Goal: Complete application form

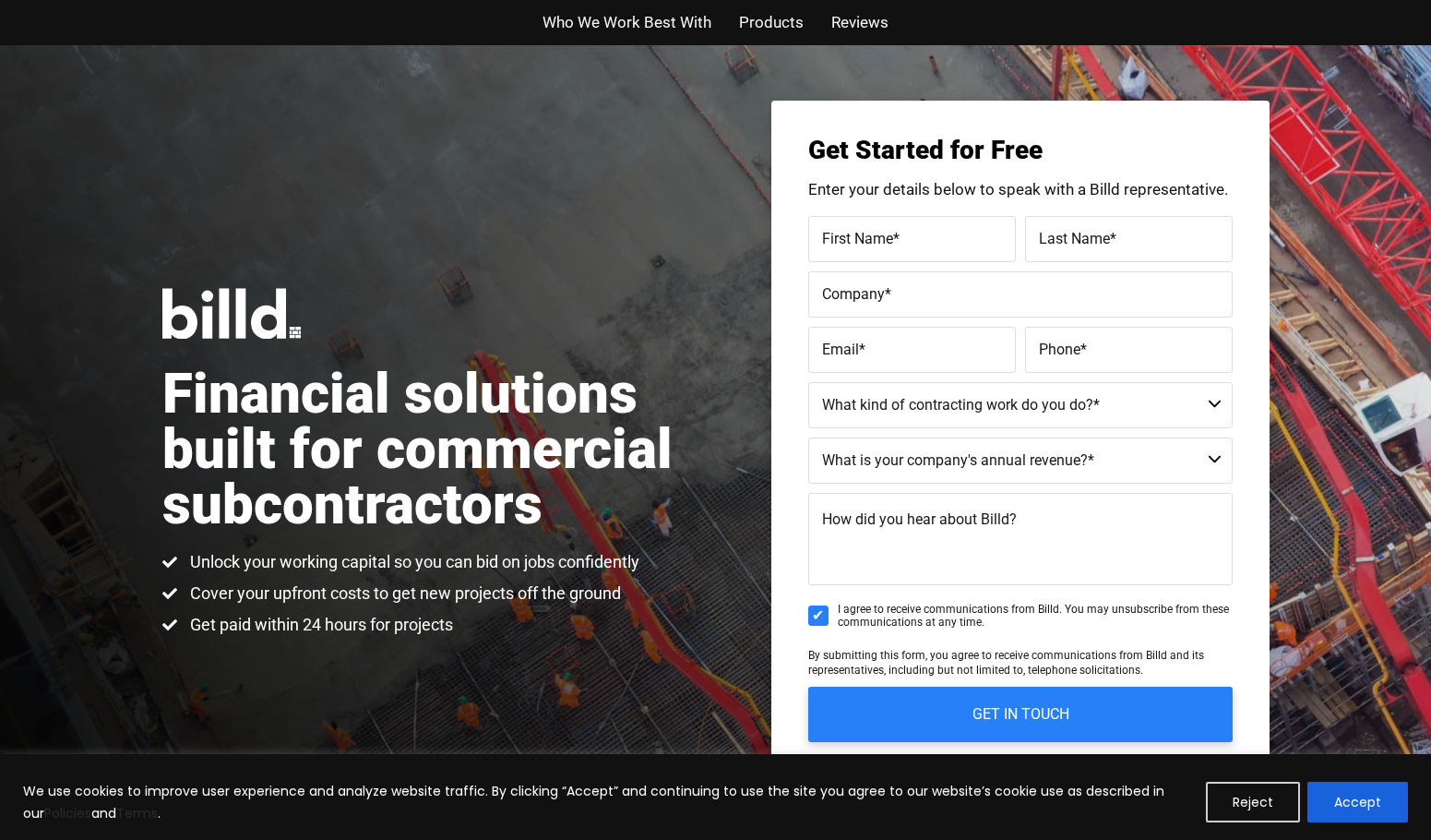
click at [911, 244] on label "First Name *" at bounding box center [912, 239] width 180 height 27
click at [911, 244] on input "First Name *" at bounding box center [912, 239] width 207 height 46
click at [931, 289] on label "Company *" at bounding box center [1020, 294] width 397 height 27
click at [931, 289] on input "Company *" at bounding box center [1021, 294] width 424 height 46
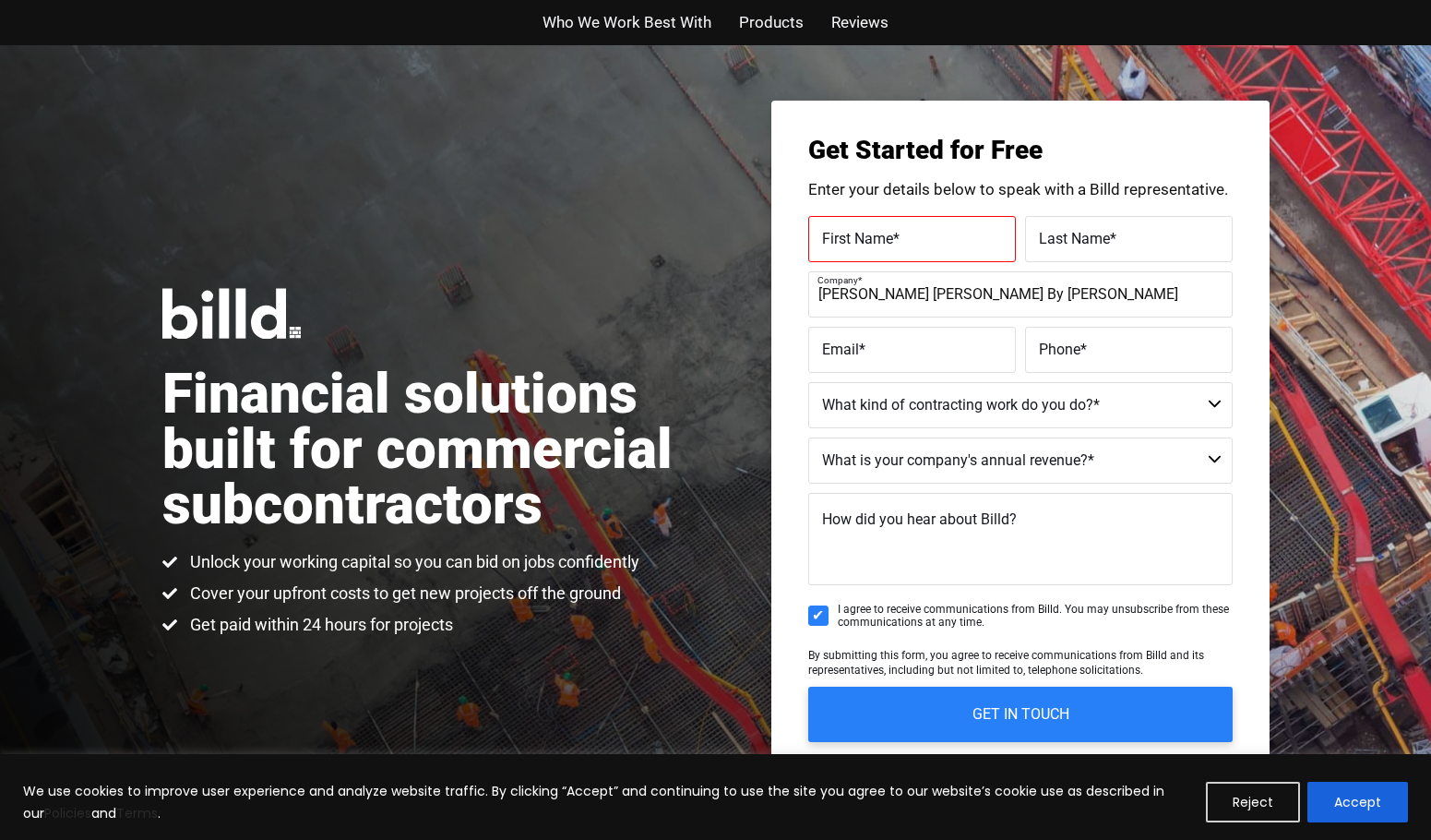
type input "[PERSON_NAME] [PERSON_NAME] By [PERSON_NAME]"
click at [912, 354] on label "Email *" at bounding box center [912, 349] width 180 height 27
click at [912, 354] on input "Email *" at bounding box center [912, 349] width 207 height 46
type input "[EMAIL_ADDRESS][DOMAIN_NAME]"
click at [1082, 373] on form "First Name * Please complete this required field. Last Name * Company * [PERSON…" at bounding box center [1021, 479] width 424 height 526
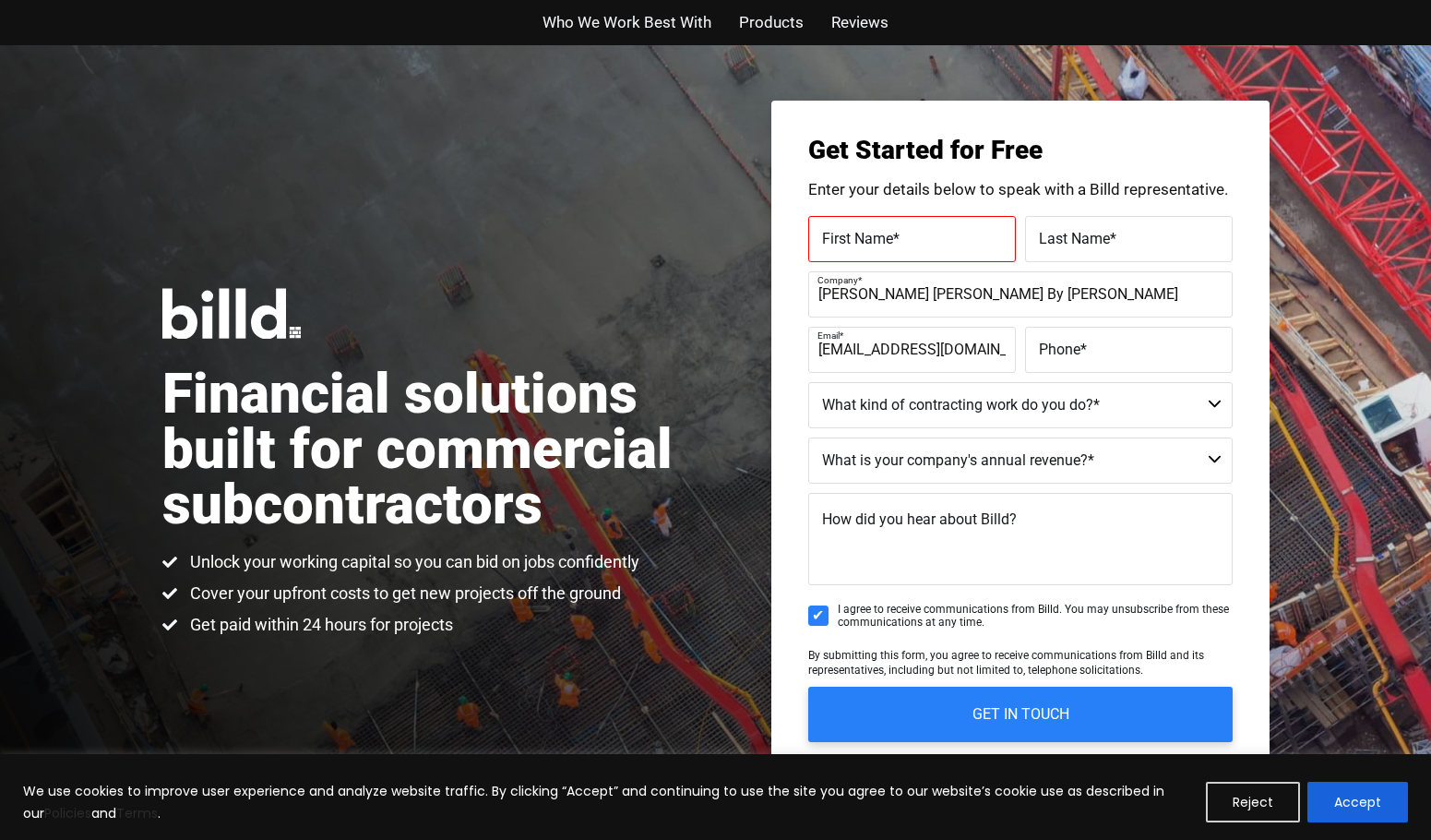
click at [1095, 357] on label "Phone *" at bounding box center [1128, 349] width 180 height 27
click at [1095, 357] on input "Phone *" at bounding box center [1129, 349] width 207 height 46
type input "[PHONE_NUMBER]"
click at [1199, 397] on select "Commercial Commercial and Residential Residential Not a Contractor" at bounding box center [1021, 405] width 424 height 46
select select "Commercial"
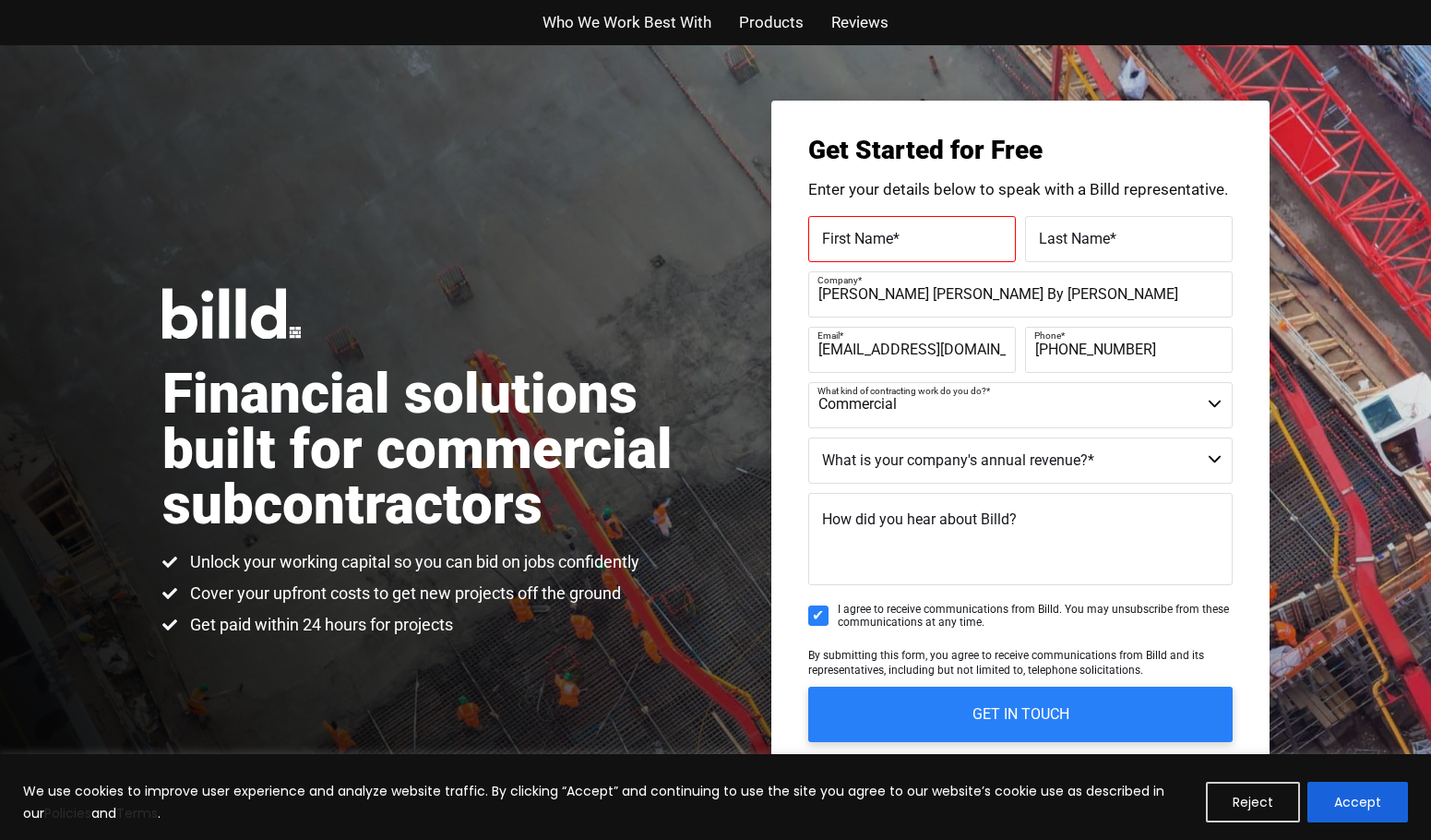
click at [809, 382] on select "Commercial Commercial and Residential Residential Not a Contractor" at bounding box center [1021, 405] width 424 height 46
click at [1092, 282] on label "Company *" at bounding box center [1018, 280] width 402 height 27
click at [1092, 282] on input "[PERSON_NAME] [PERSON_NAME] By [PERSON_NAME]" at bounding box center [1021, 294] width 424 height 46
click at [1118, 235] on label "Last Name *" at bounding box center [1128, 239] width 180 height 27
click at [1118, 235] on input "Last Name *" at bounding box center [1129, 239] width 207 height 46
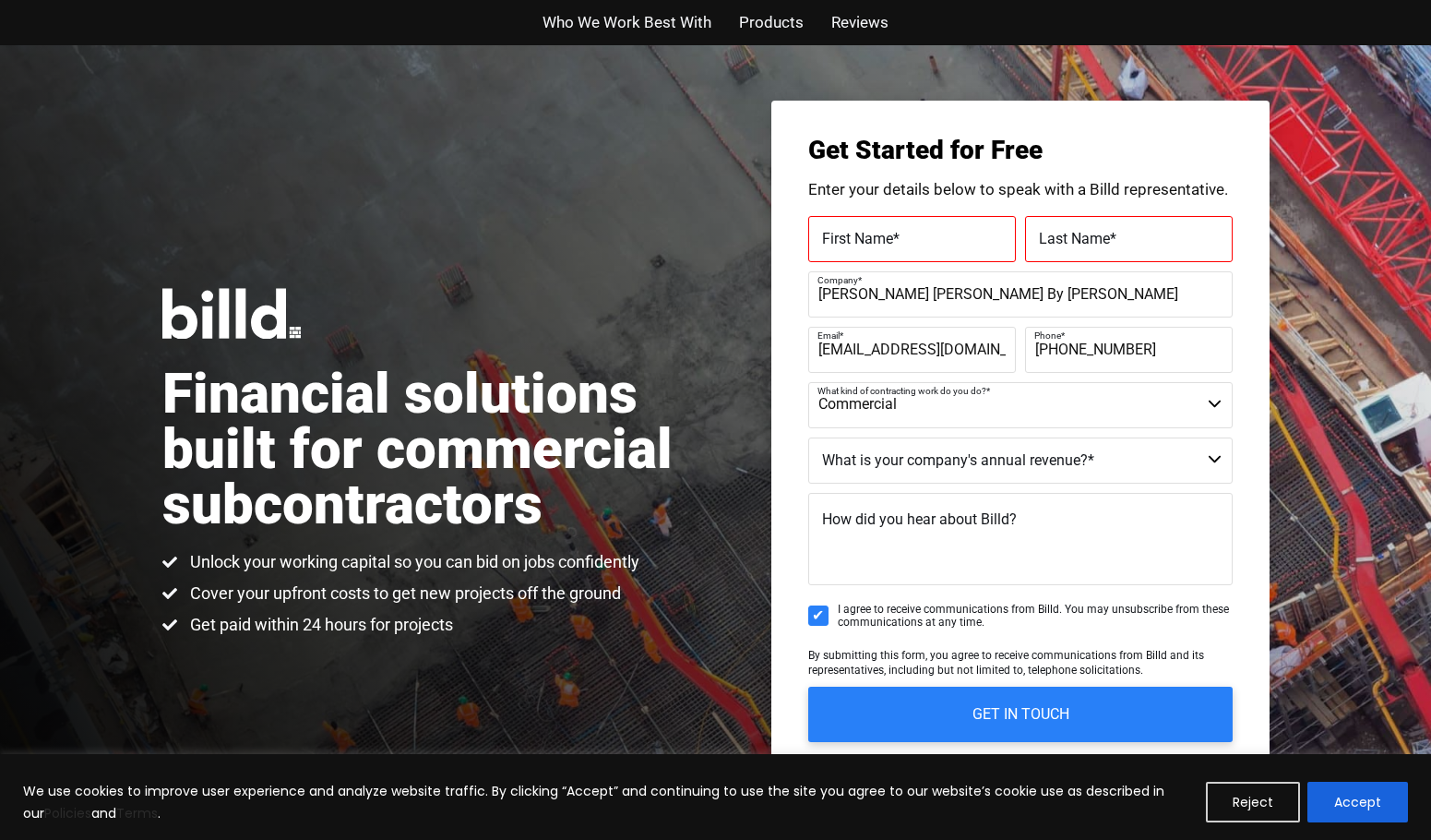
drag, startPoint x: 1097, startPoint y: 287, endPoint x: 1009, endPoint y: 238, distance: 100.7
click at [1088, 283] on label "Company *" at bounding box center [1018, 280] width 402 height 27
click at [1088, 283] on input "[PERSON_NAME] [PERSON_NAME] By [PERSON_NAME]" at bounding box center [1021, 294] width 424 height 46
click at [937, 244] on label "First Name *" at bounding box center [912, 239] width 180 height 27
click at [937, 244] on input "First Name *" at bounding box center [912, 239] width 207 height 46
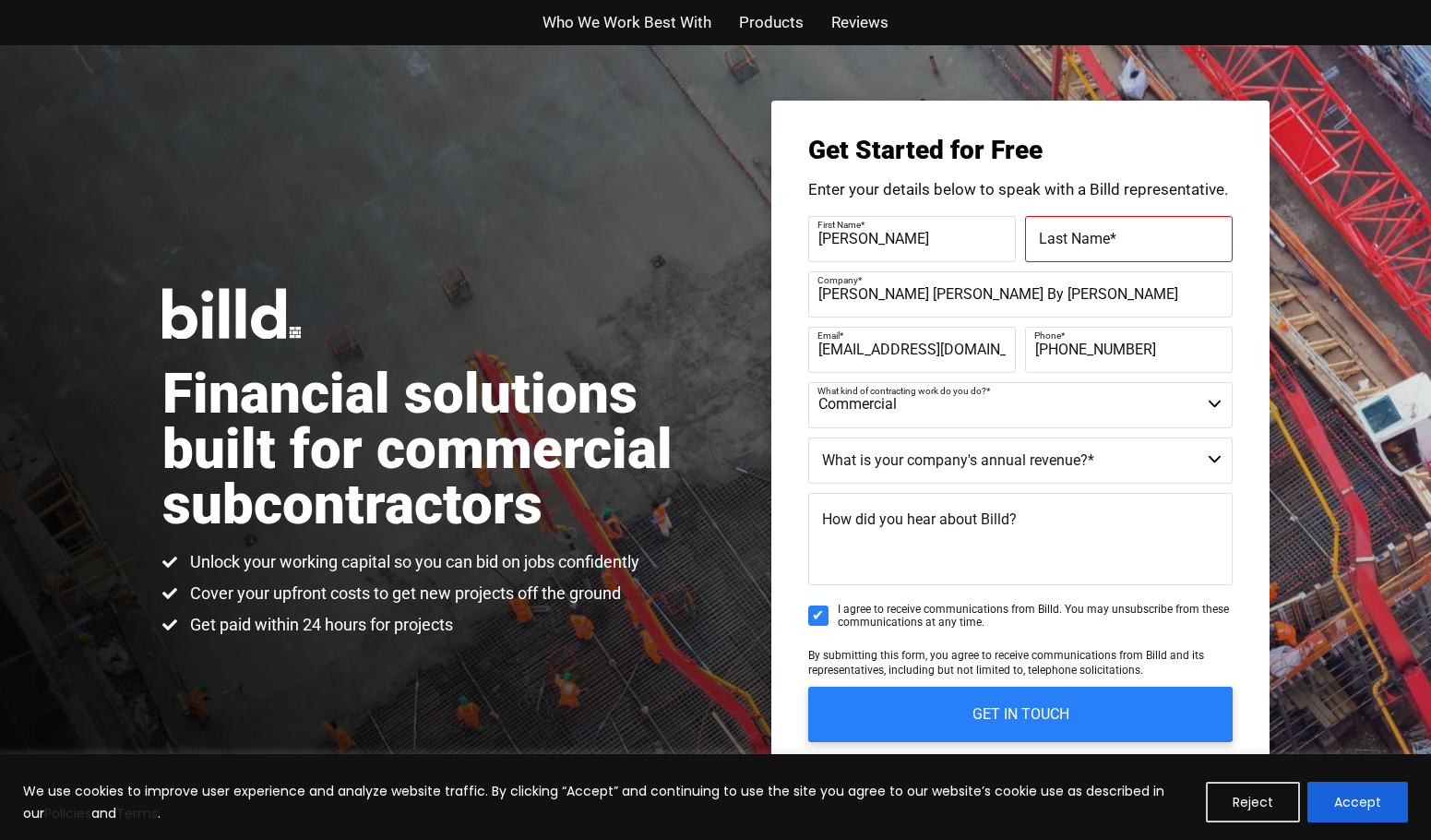
type input "[PERSON_NAME]"
type input "c"
click at [1124, 471] on select "$40M + $25M - $40M $8M - $25M $4M - $8M $2M - $4M $1M - $2M Less than $1M" at bounding box center [1021, 460] width 424 height 46
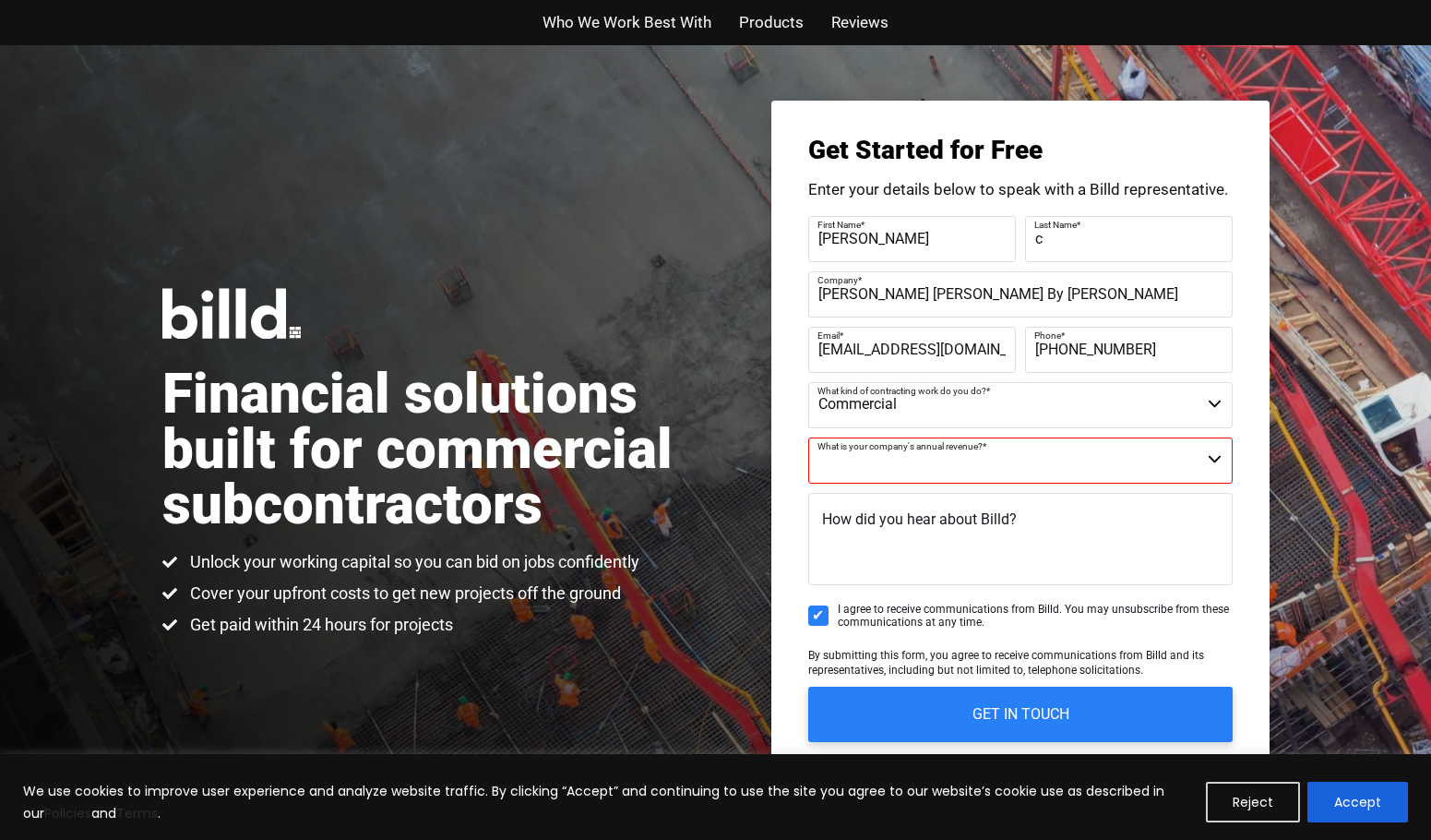
click at [783, 476] on div "Get Started for Free Enter your details below to speak with a Billd representat…" at bounding box center [1021, 462] width 499 height 723
click at [1019, 544] on textarea "How did you hear about Billd?" at bounding box center [1021, 538] width 424 height 92
click at [1029, 462] on select "$40M + $25M - $40M $8M - $25M $4M - $8M $2M - $4M $1M - $2M Less than $1M" at bounding box center [1021, 460] width 424 height 46
select select "Less than $1M"
click at [809, 438] on select "$40M + $25M - $40M $8M - $25M $4M - $8M $2M - $4M $1M - $2M Less than $1M" at bounding box center [1021, 460] width 424 height 46
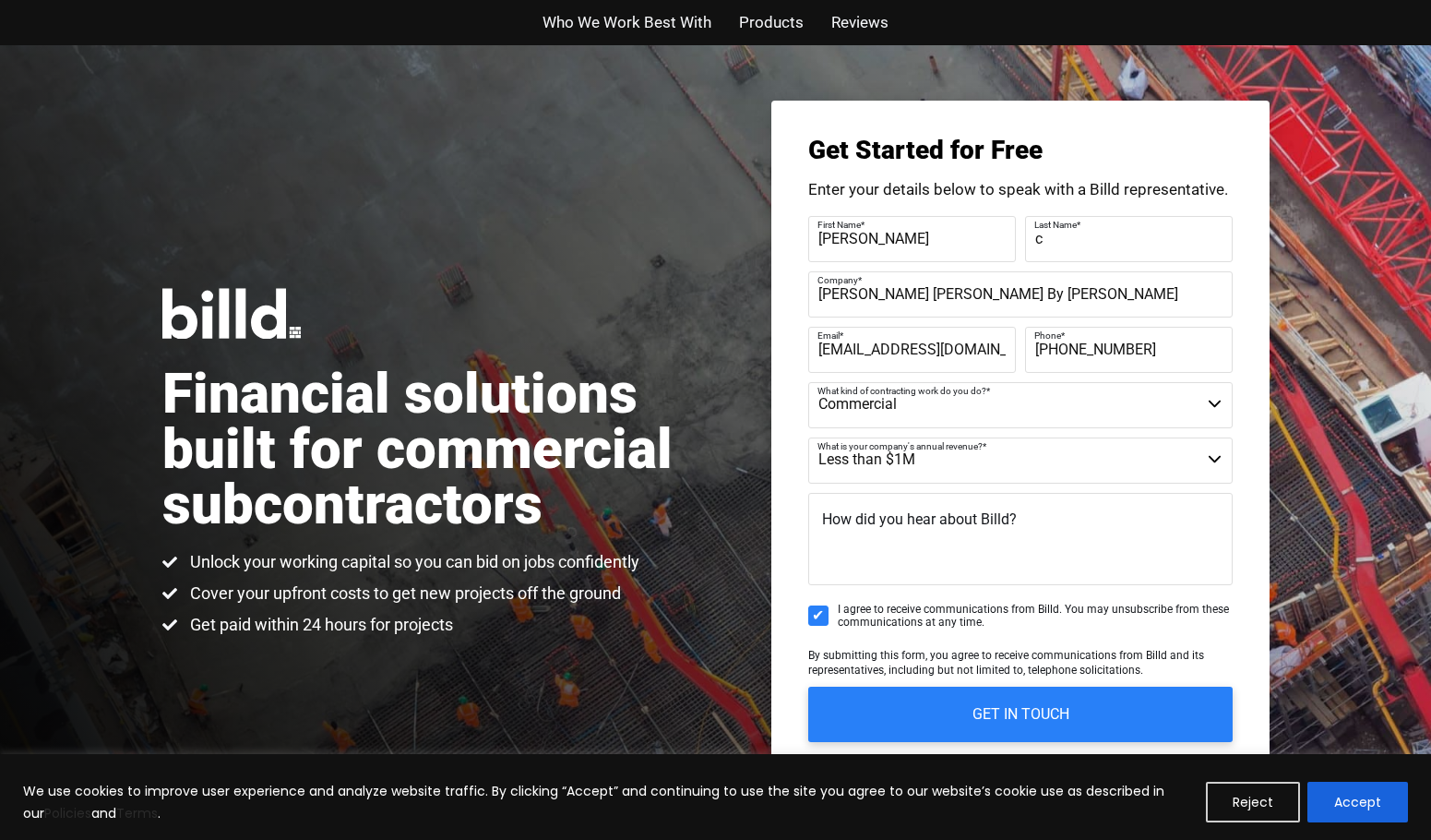
click at [973, 519] on span "How did you hear about Billd?" at bounding box center [919, 518] width 195 height 17
click at [973, 519] on textarea "How did you hear about Billd?" at bounding box center [1021, 538] width 424 height 92
paste textarea "Lone Mountain Electric"
type textarea "Lone Mountain Electric"
drag, startPoint x: 1012, startPoint y: 534, endPoint x: 760, endPoint y: 548, distance: 252.4
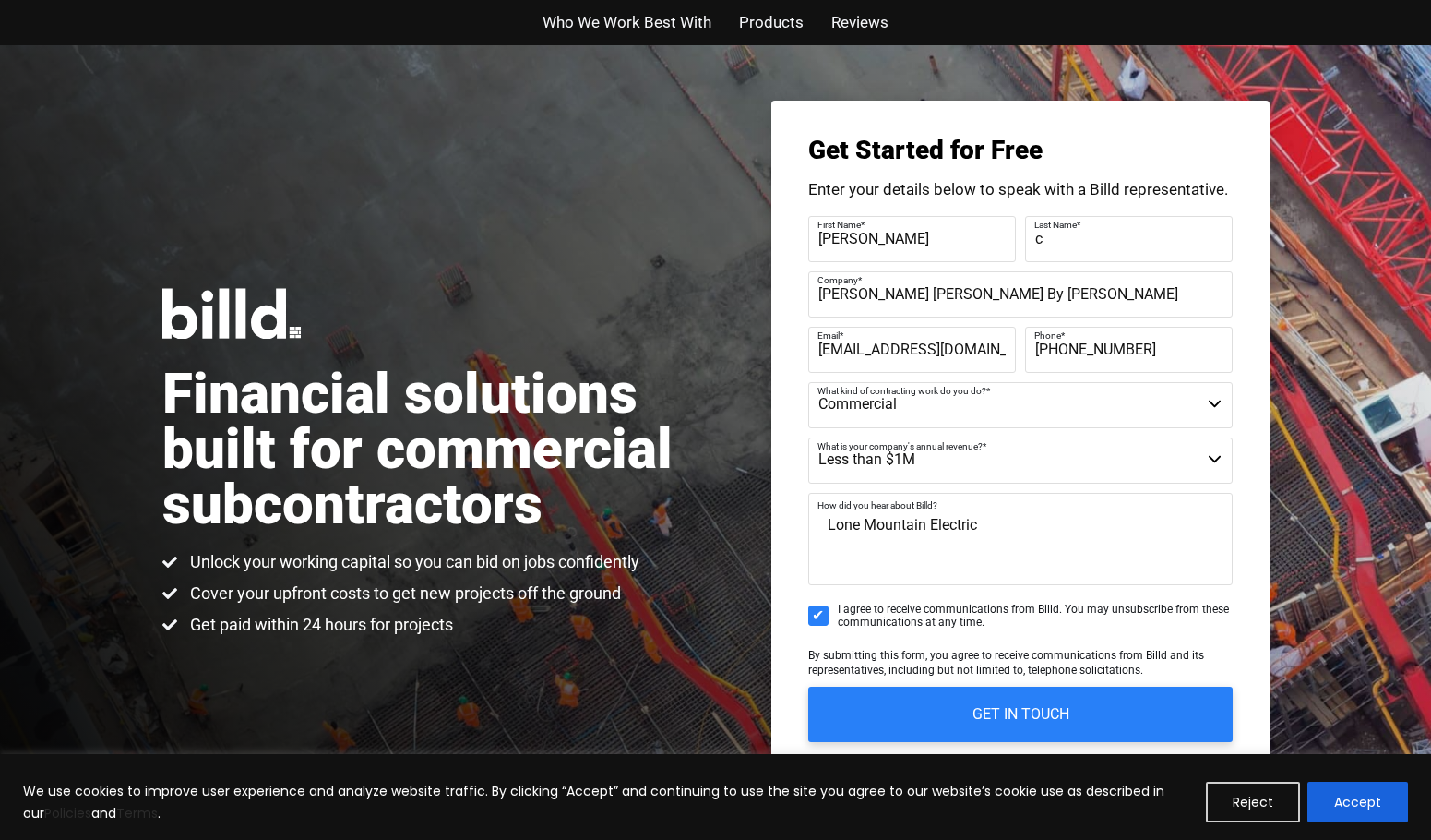
click at [760, 548] on div "Financial solutions built for commercial subcontractors Unlock your working cap…" at bounding box center [716, 462] width 1431 height 834
click at [947, 536] on textarea "How did you hear about Billd?" at bounding box center [1021, 538] width 424 height 92
paste textarea "Hello, My name is [PERSON_NAME] and I'm with [PERSON_NAME] [PERSON_NAME] in [GE…"
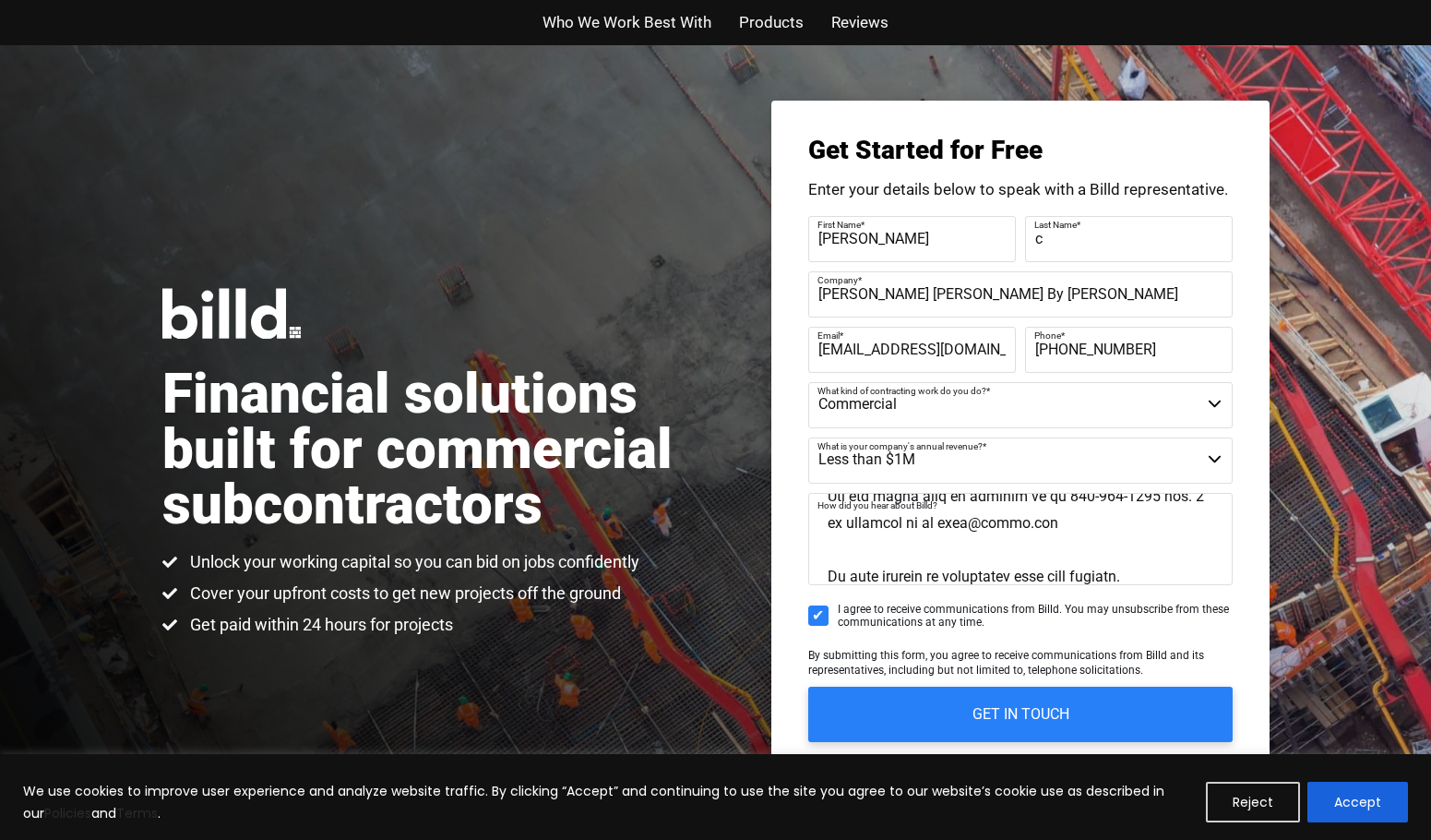
scroll to position [1107, 0]
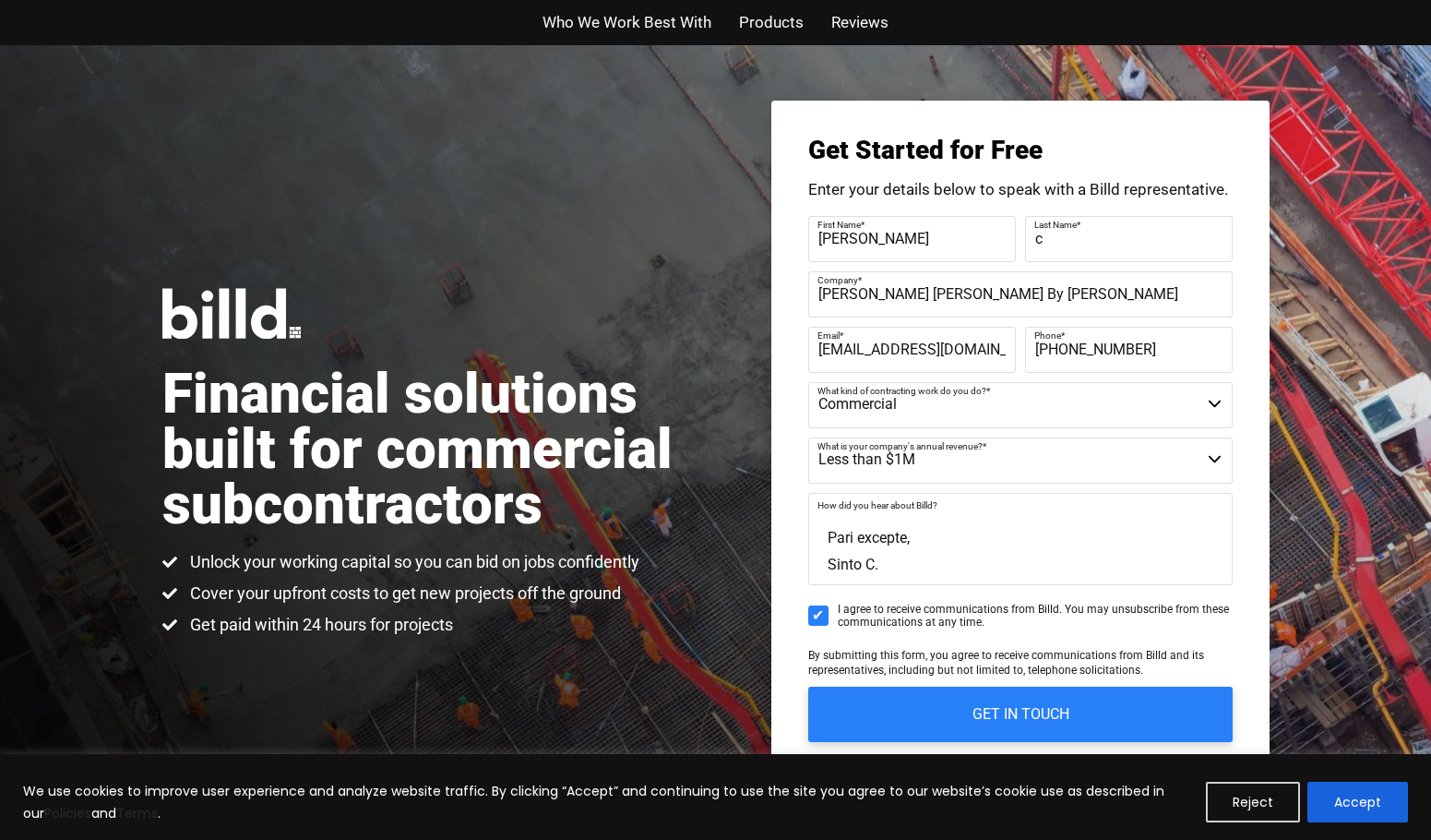
click at [1233, 507] on div "Get Started for Free Enter your details below to speak with a Billd representat…" at bounding box center [1021, 462] width 499 height 723
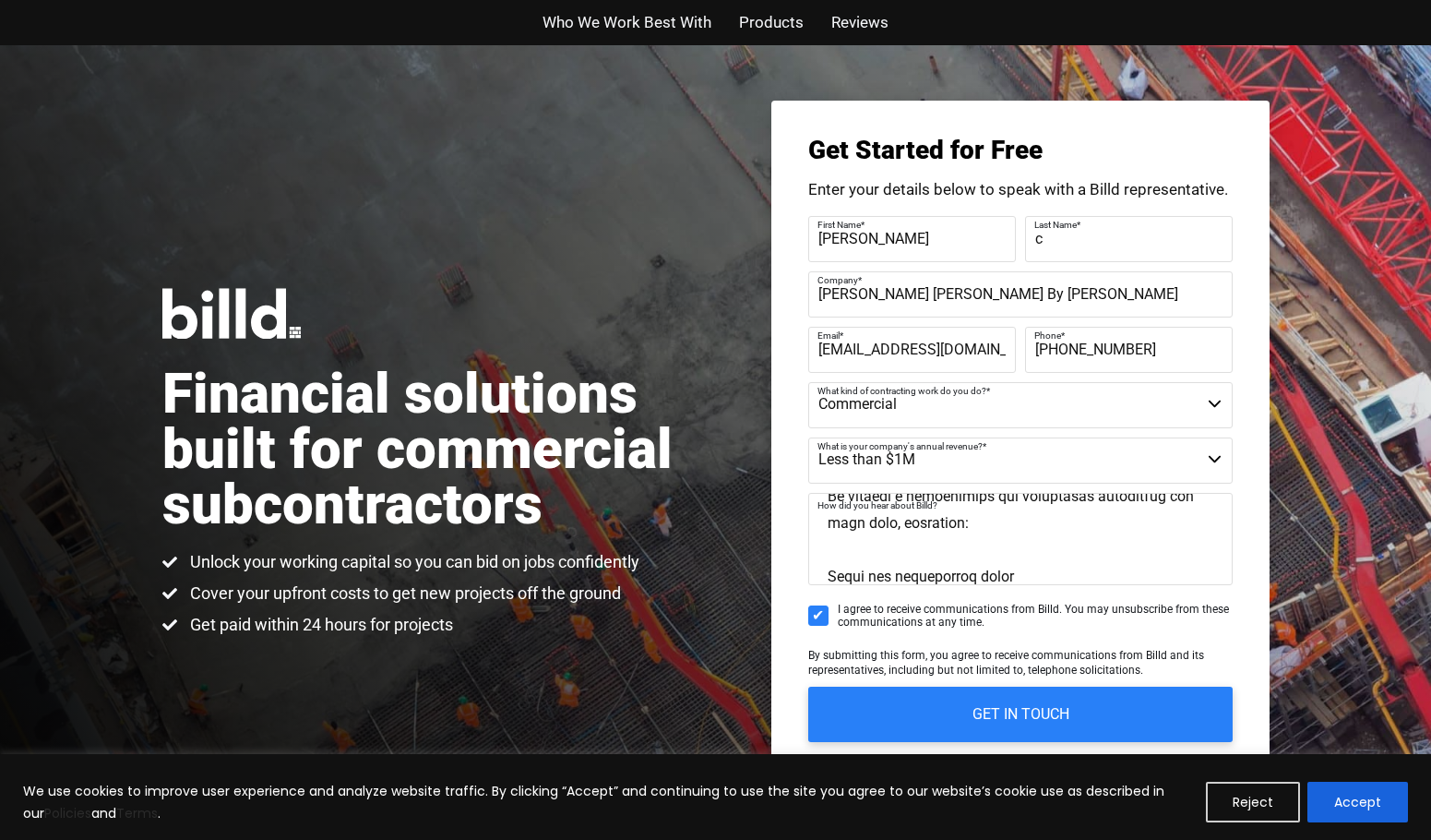
scroll to position [332, 0]
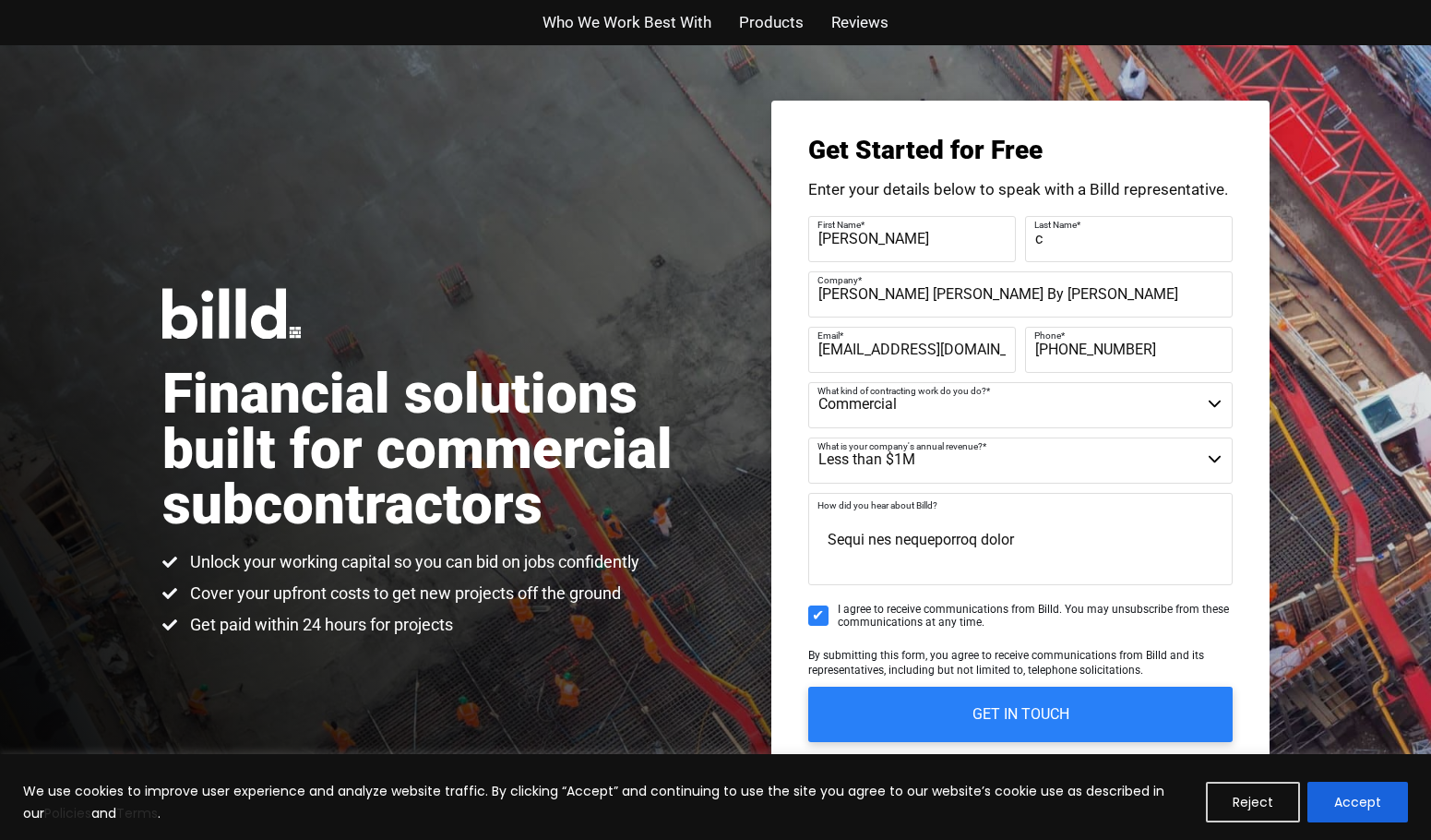
click at [845, 562] on textarea "How did you hear about Billd?" at bounding box center [1021, 538] width 424 height 92
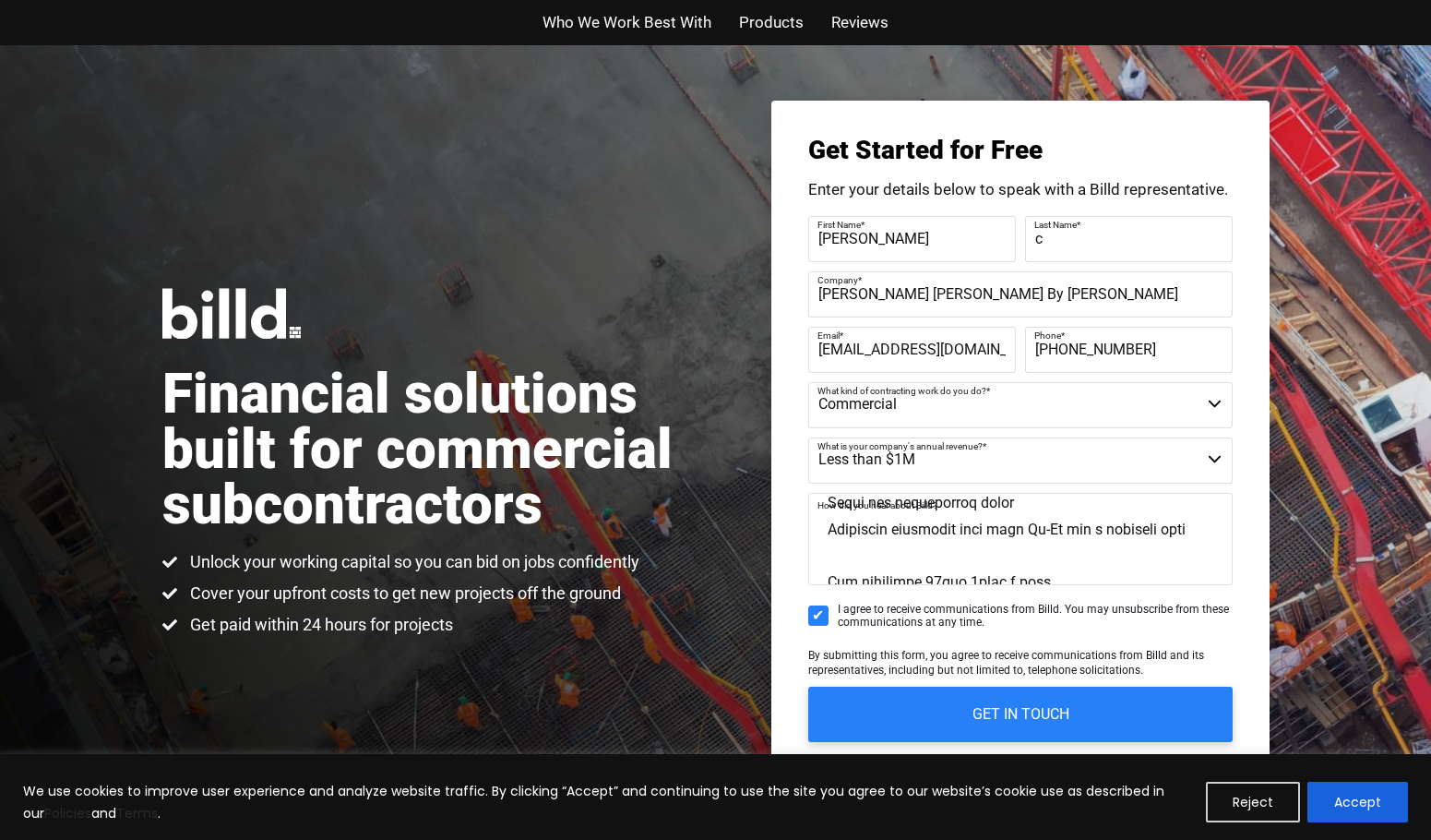
click at [835, 556] on textarea "How did you hear about Billd?" at bounding box center [1021, 538] width 424 height 92
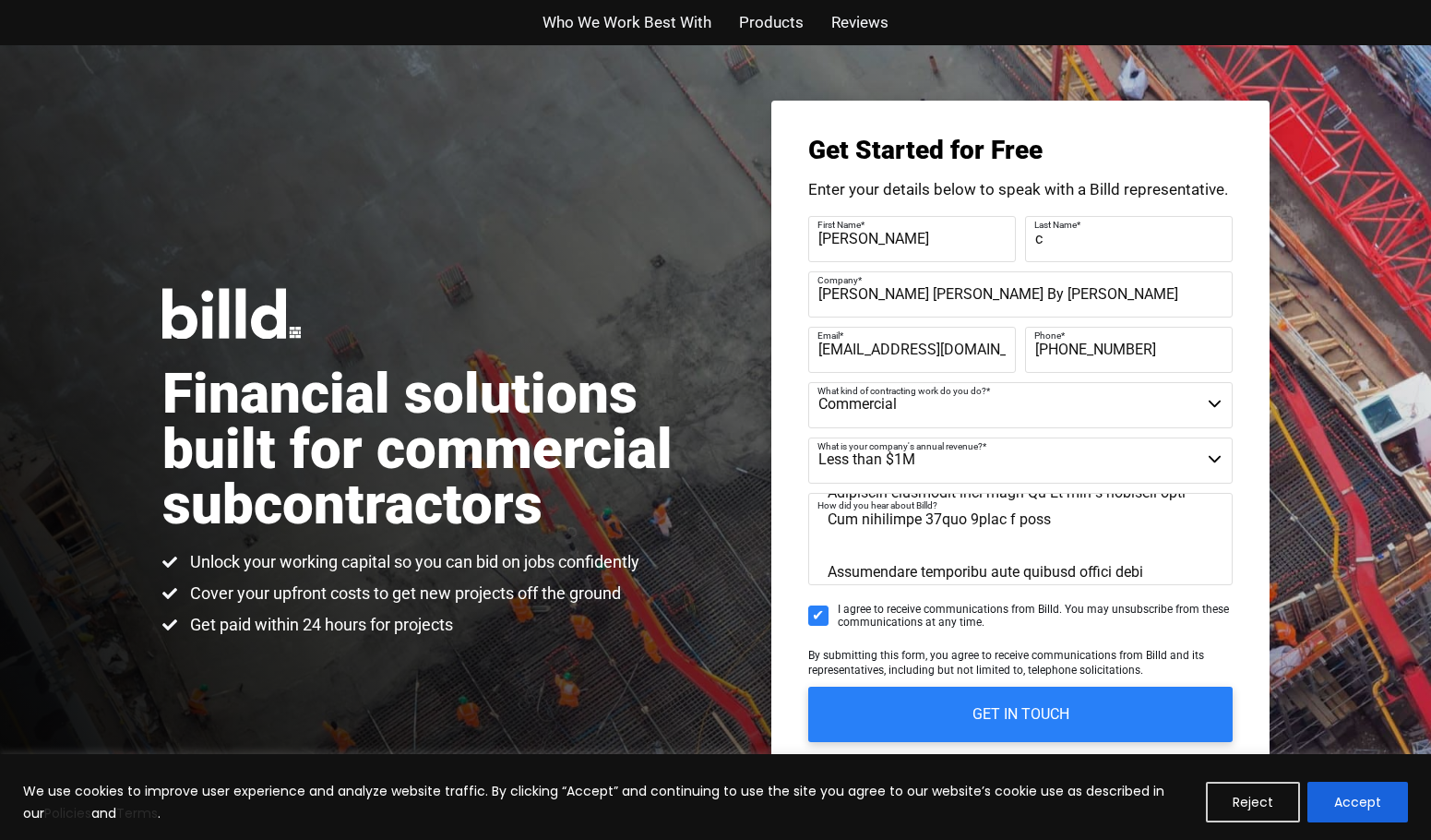
scroll to position [443, 0]
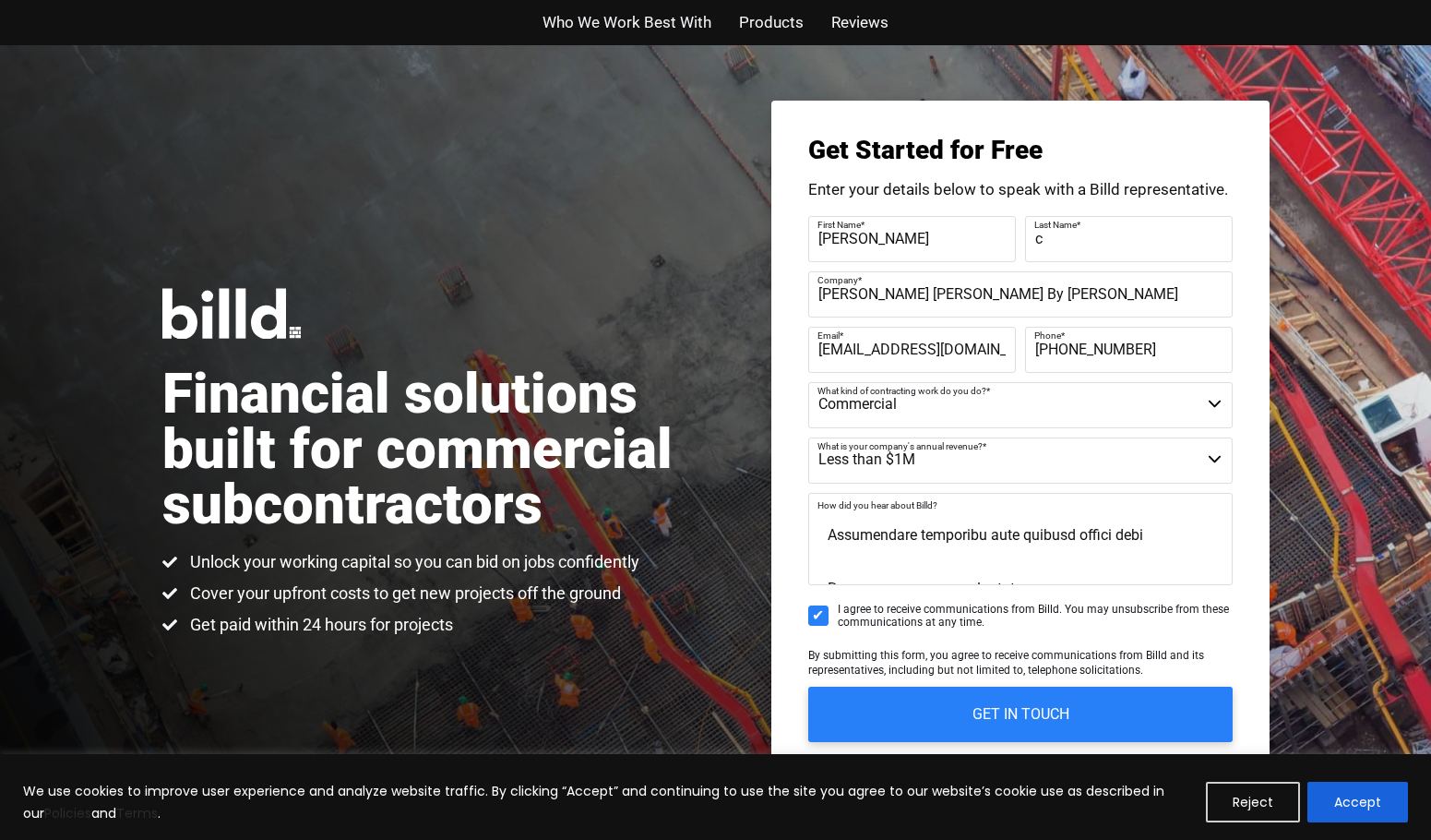
click at [980, 514] on textarea "How did you hear about Billd?" at bounding box center [1021, 538] width 424 height 92
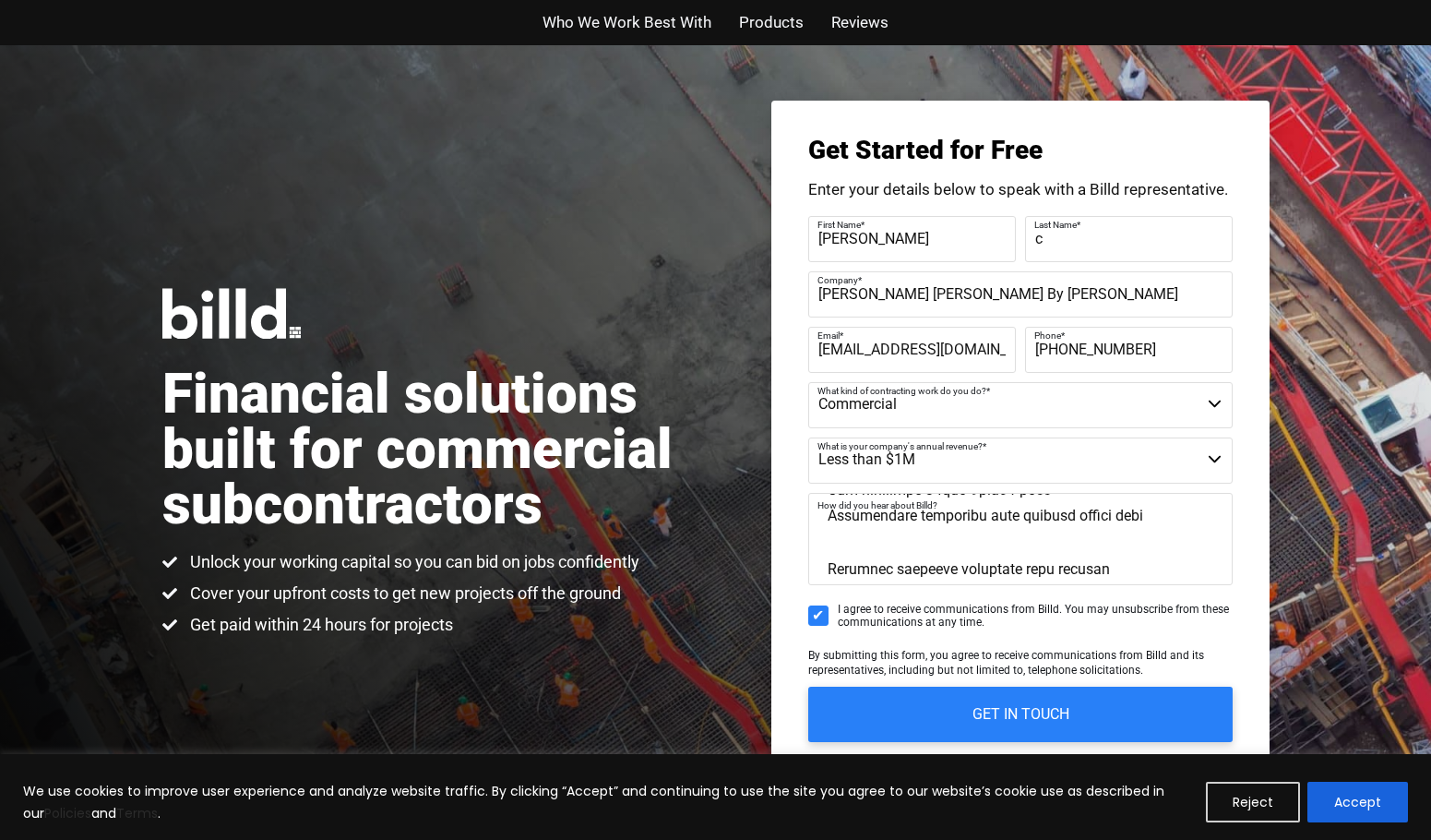
scroll to position [454, 0]
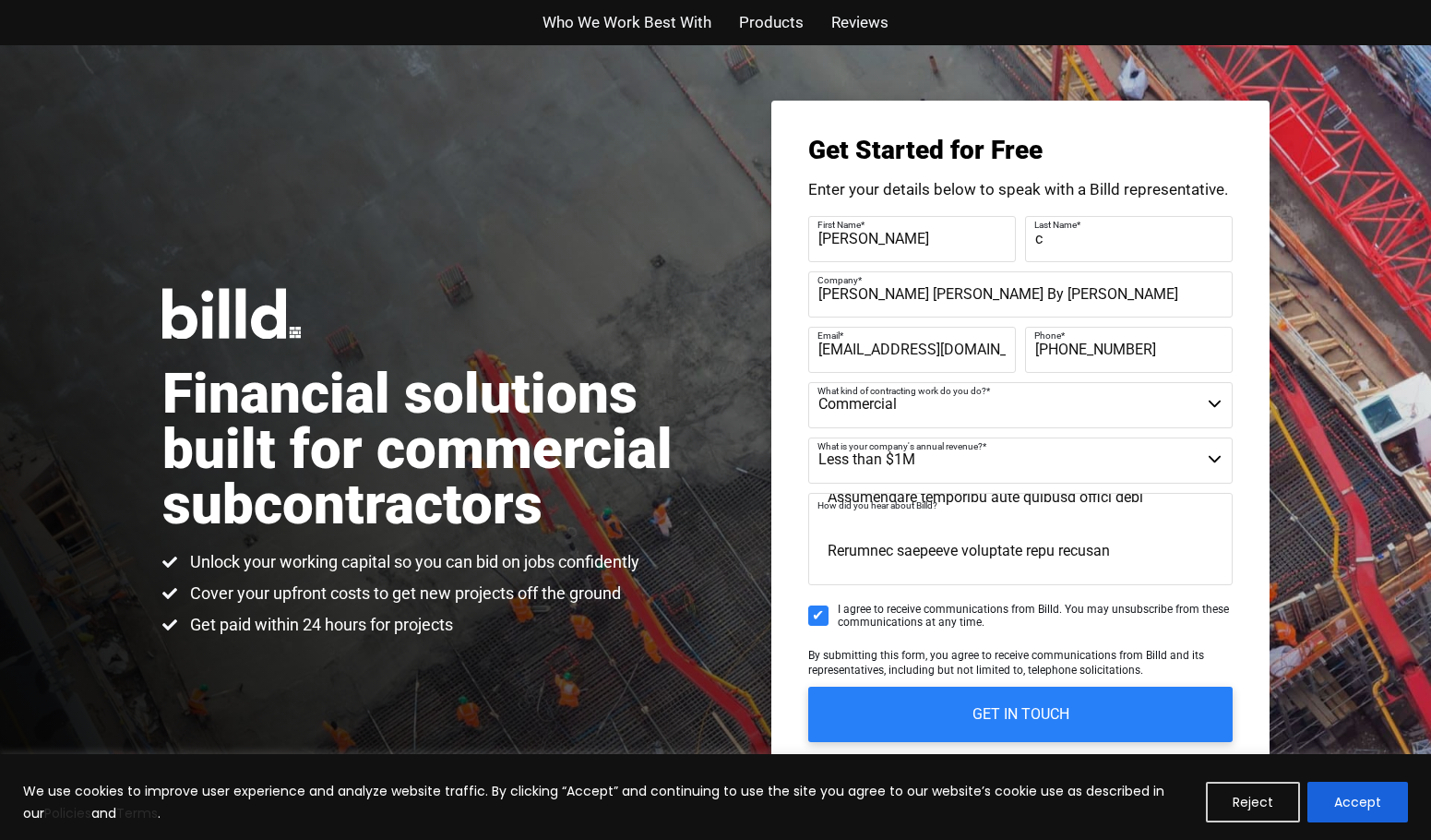
click at [1008, 510] on textarea "How did you hear about Billd?" at bounding box center [1021, 538] width 424 height 92
click at [1011, 522] on textarea "How did you hear about Billd?" at bounding box center [1021, 538] width 424 height 92
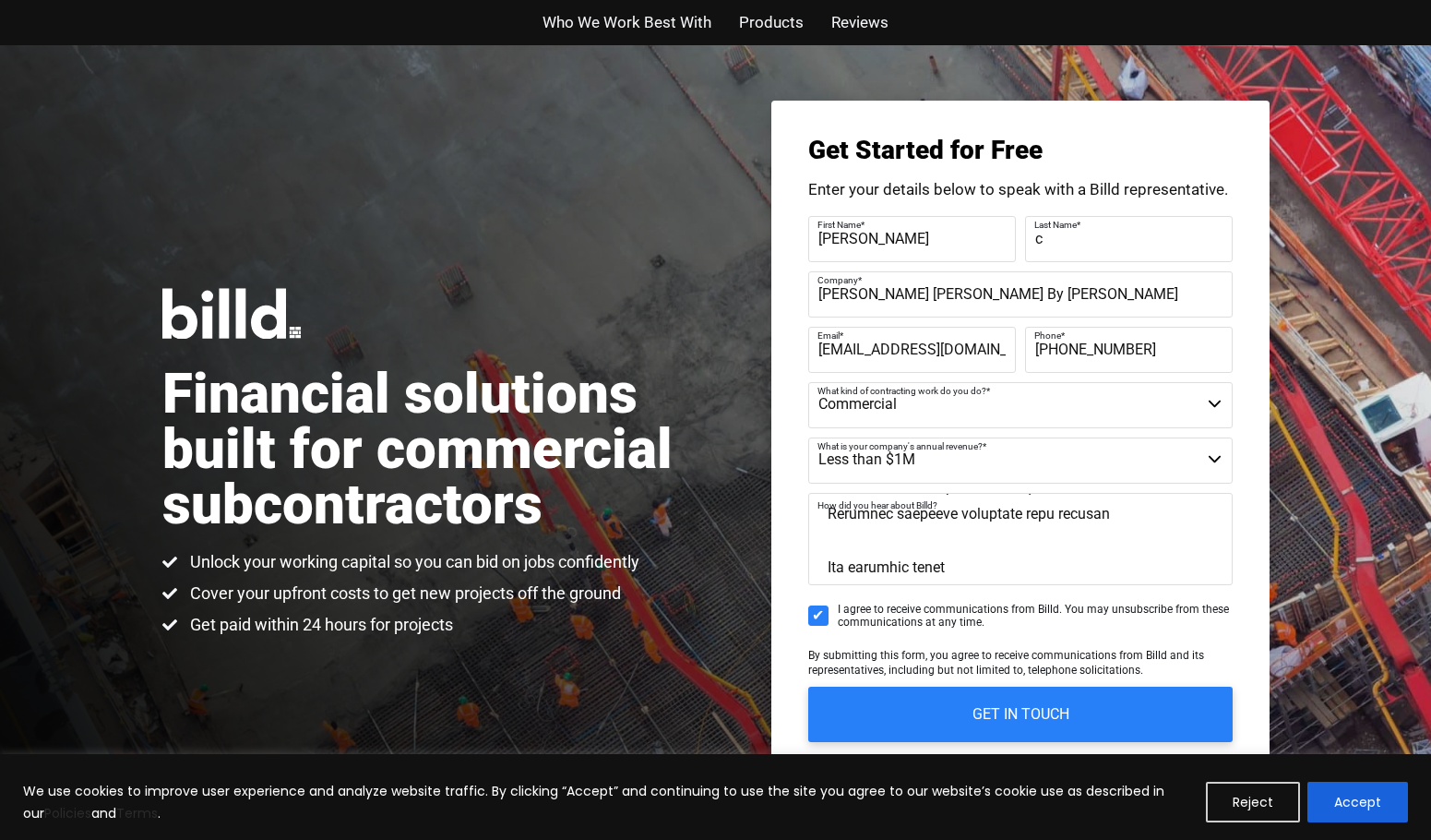
scroll to position [501, 0]
click at [997, 510] on textarea "How did you hear about Billd?" at bounding box center [1021, 538] width 424 height 92
click at [966, 513] on textarea "How did you hear about Billd?" at bounding box center [1021, 538] width 424 height 92
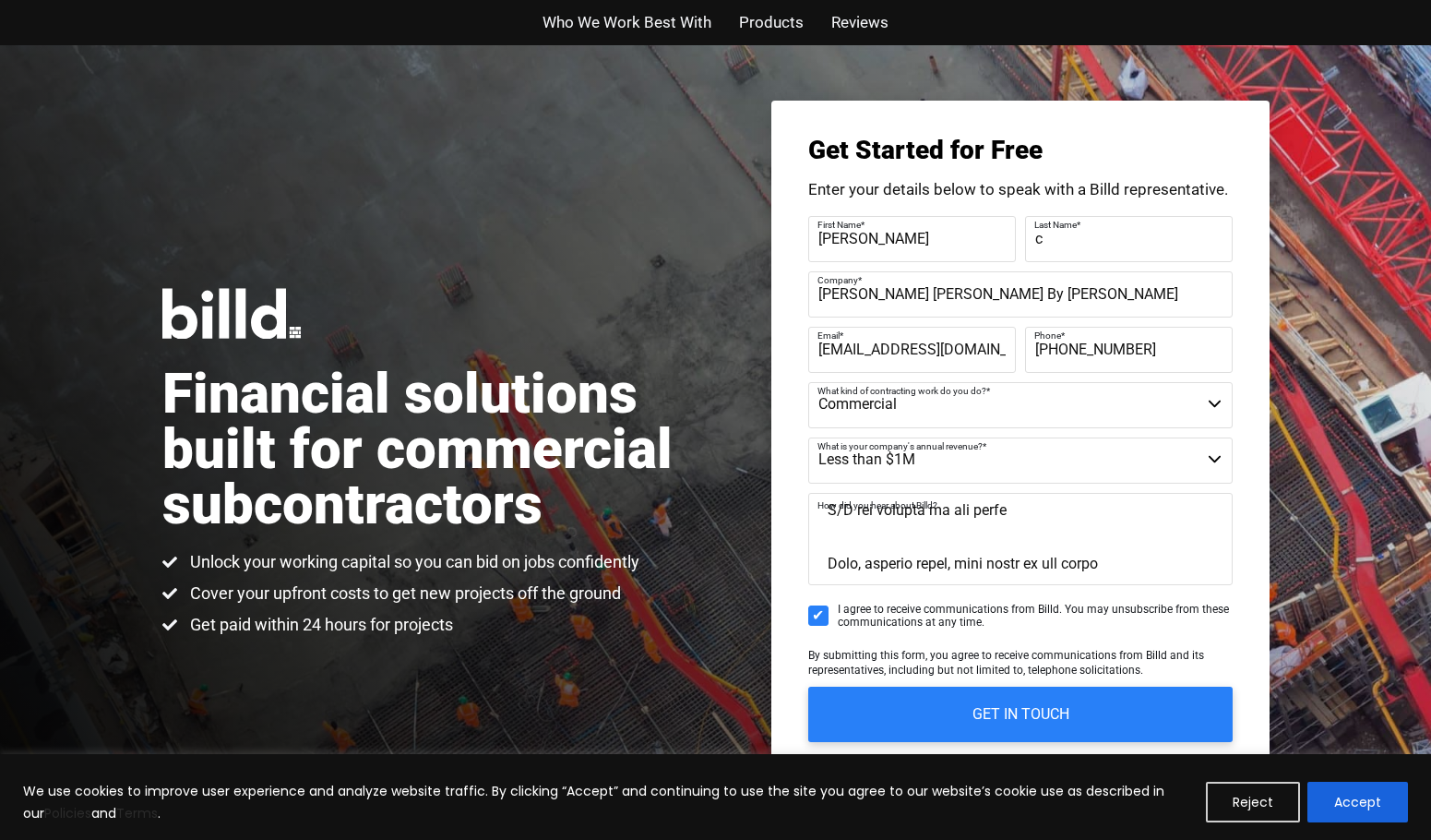
click at [980, 537] on textarea "How did you hear about Billd?" at bounding box center [1021, 538] width 424 height 92
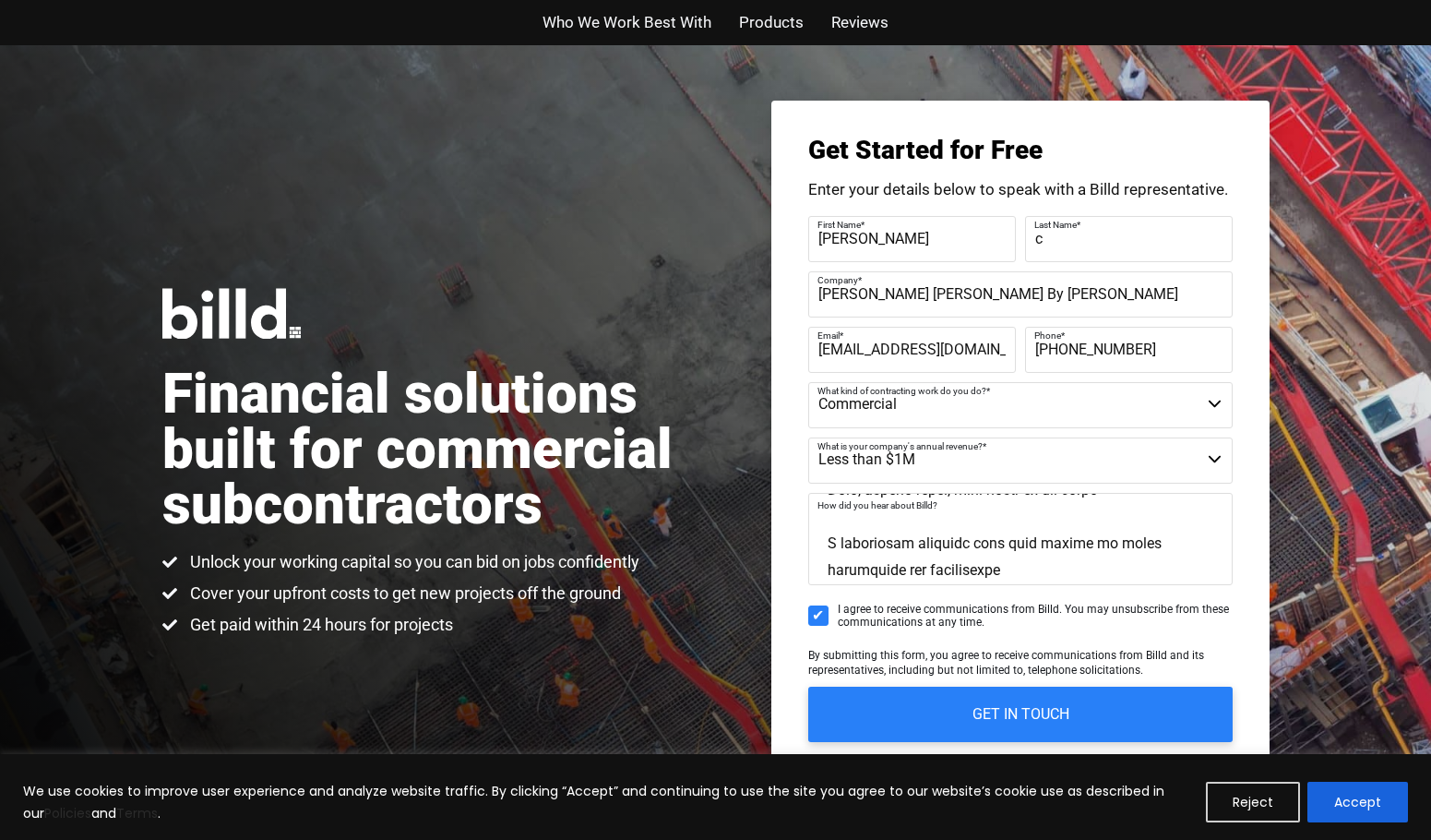
click at [1031, 528] on textarea "How did you hear about Billd?" at bounding box center [1021, 538] width 424 height 92
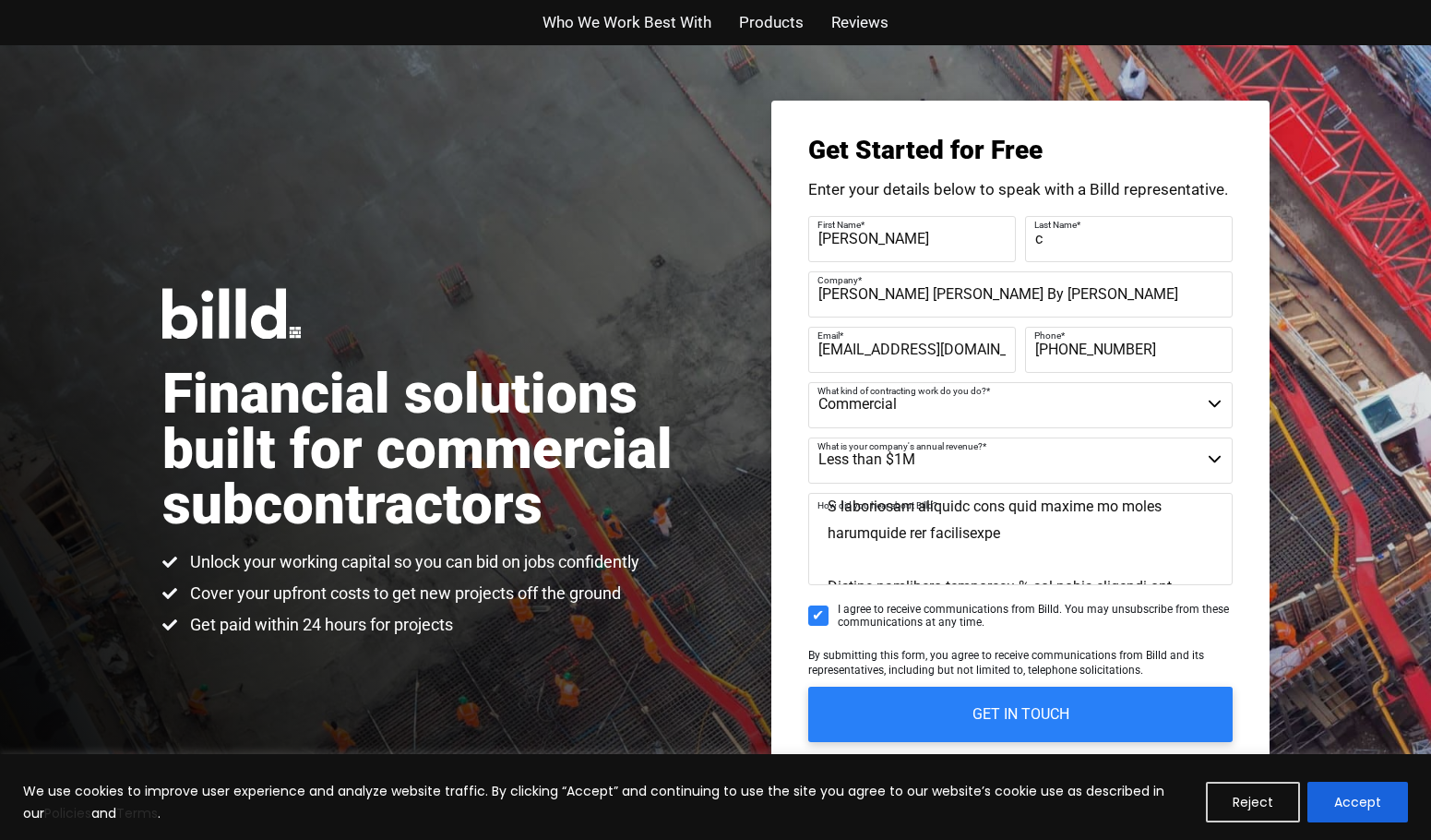
scroll to position [615, 0]
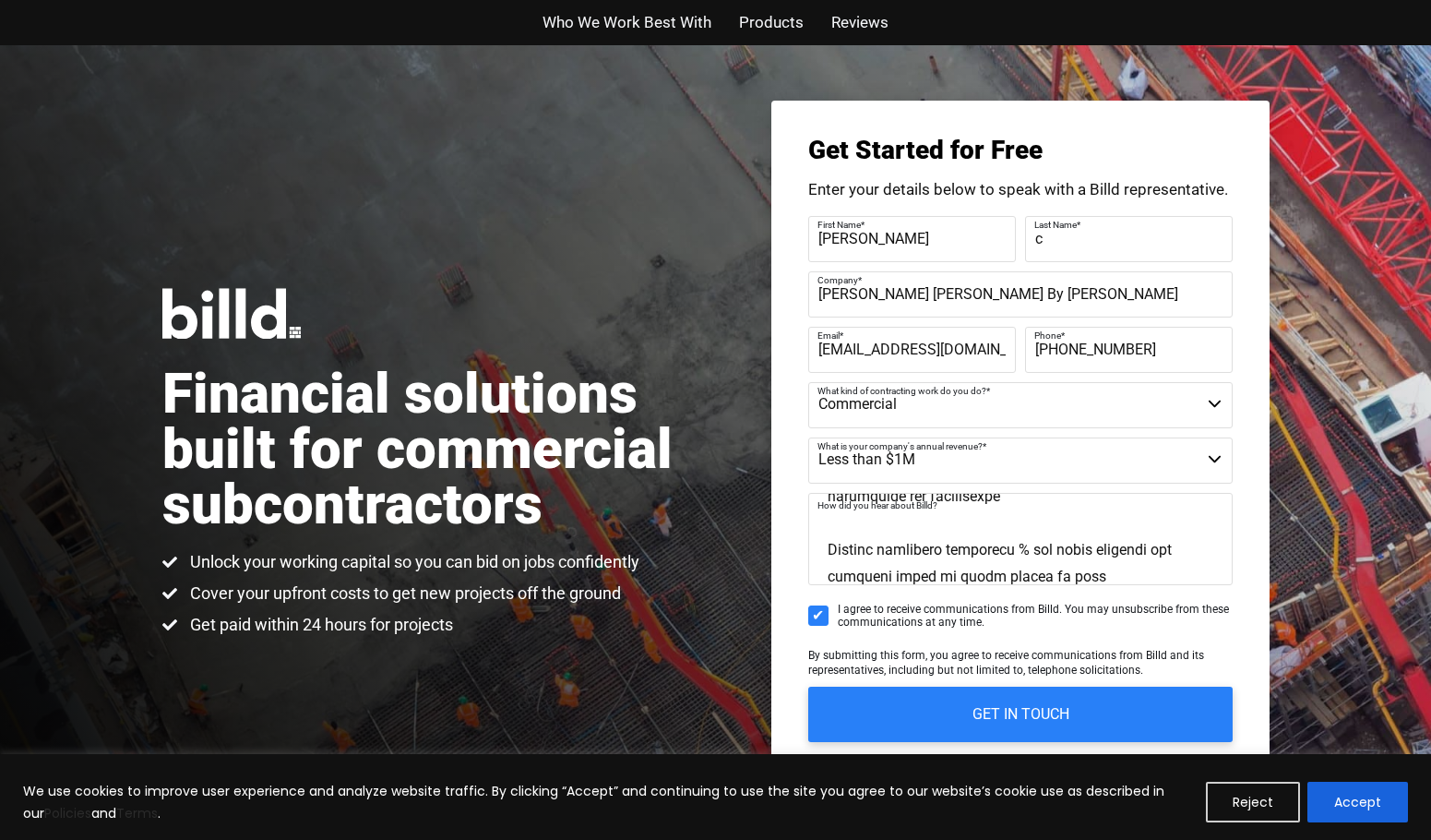
click at [1021, 519] on textarea "How did you hear about Billd?" at bounding box center [1021, 538] width 424 height 92
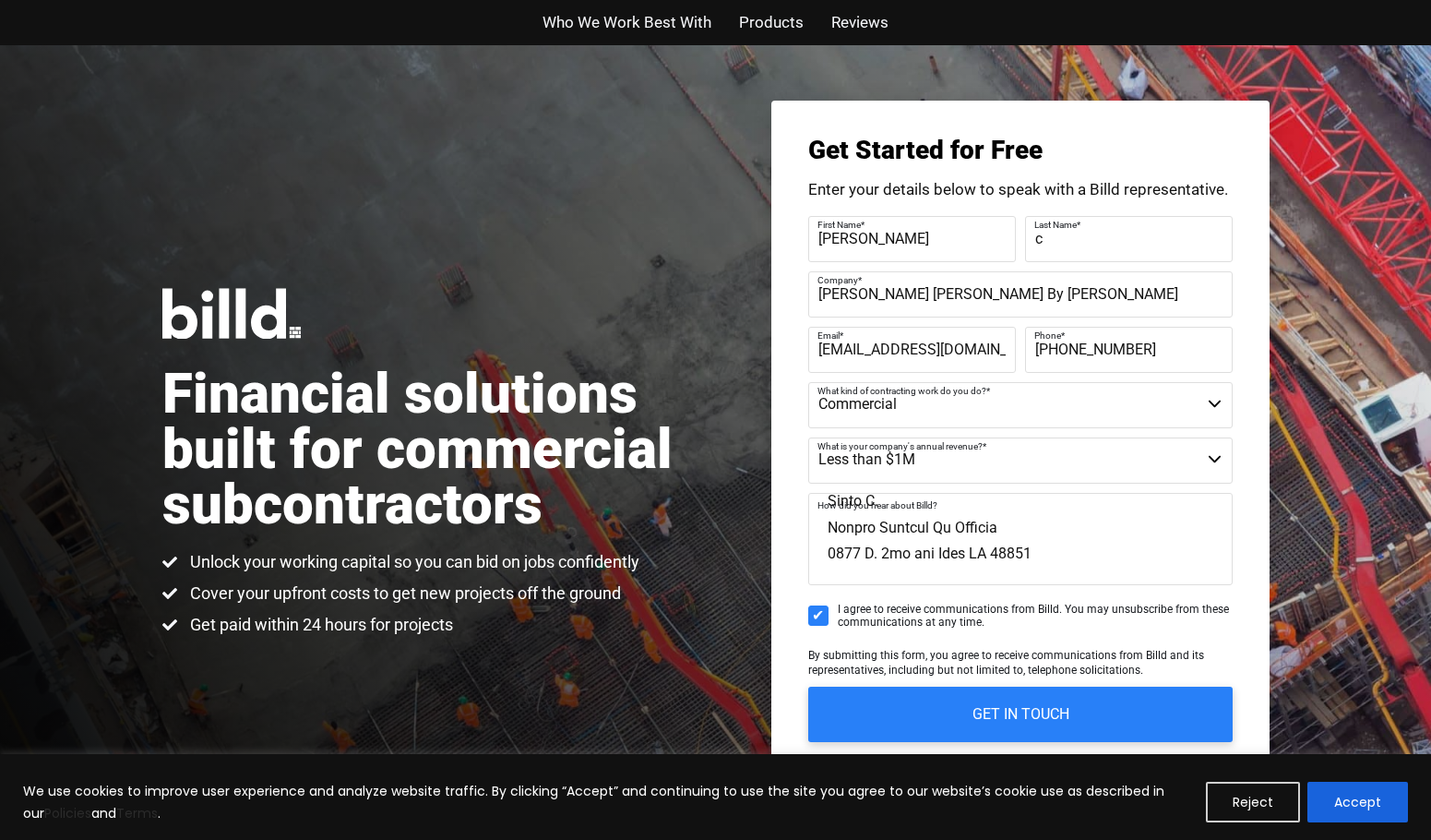
scroll to position [960, 0]
type textarea "Hello, My name is [PERSON_NAME] and I'm with [PERSON_NAME] [PERSON_NAME] in [GE…"
click at [1028, 724] on input "GET IN TOUCH" at bounding box center [1020, 713] width 445 height 58
